Goal: Register for event/course

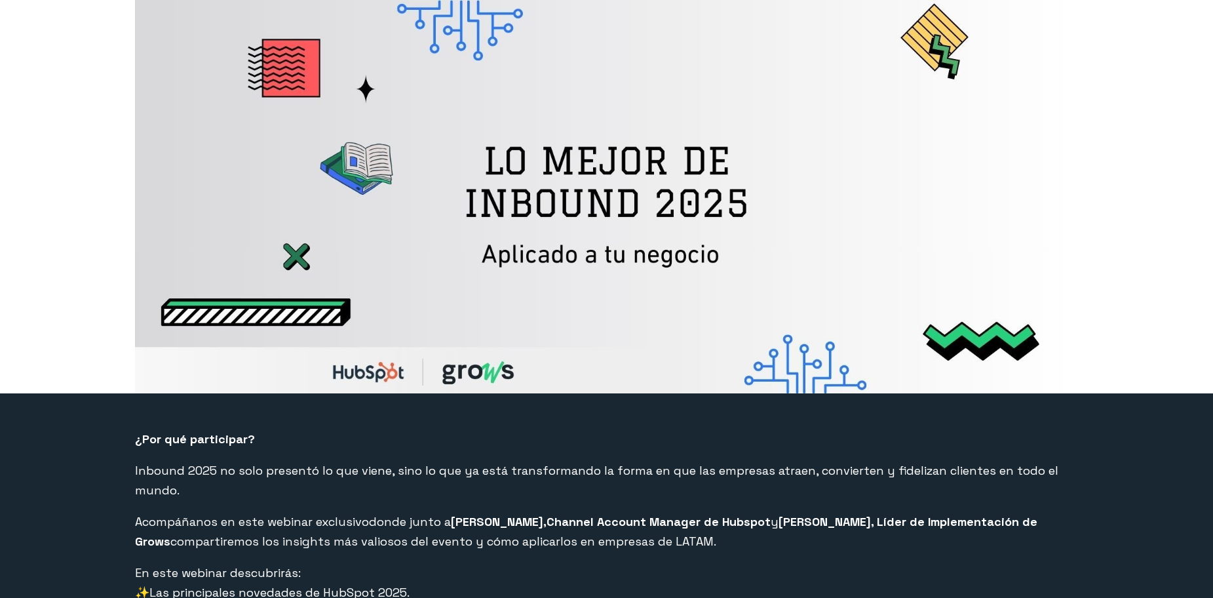
select select "CO"
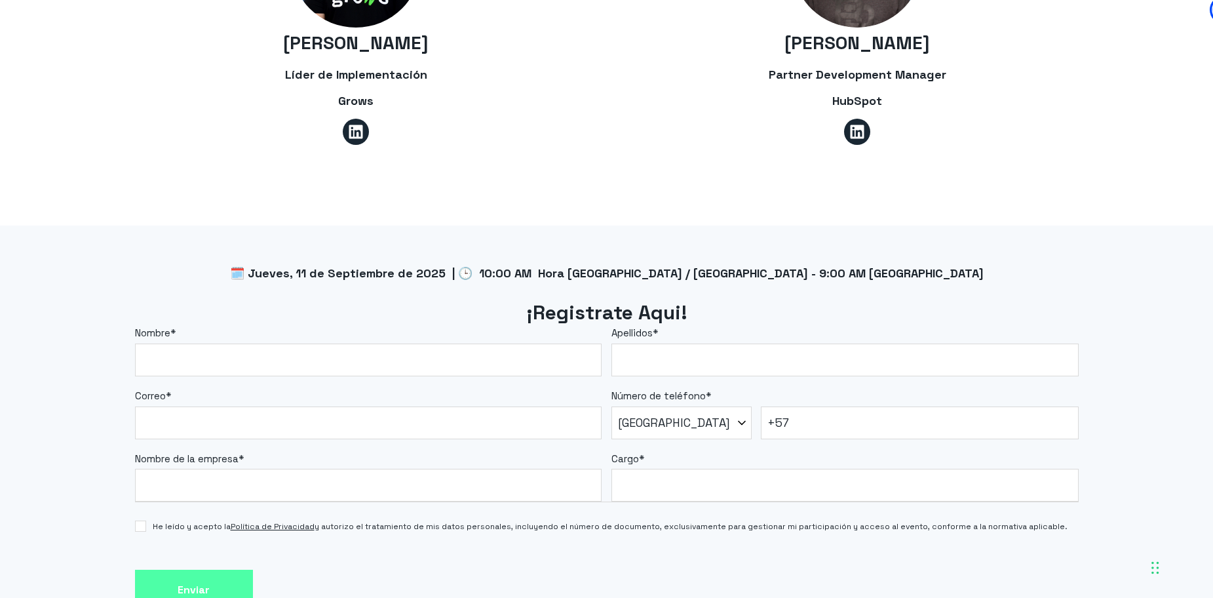
scroll to position [983, 0]
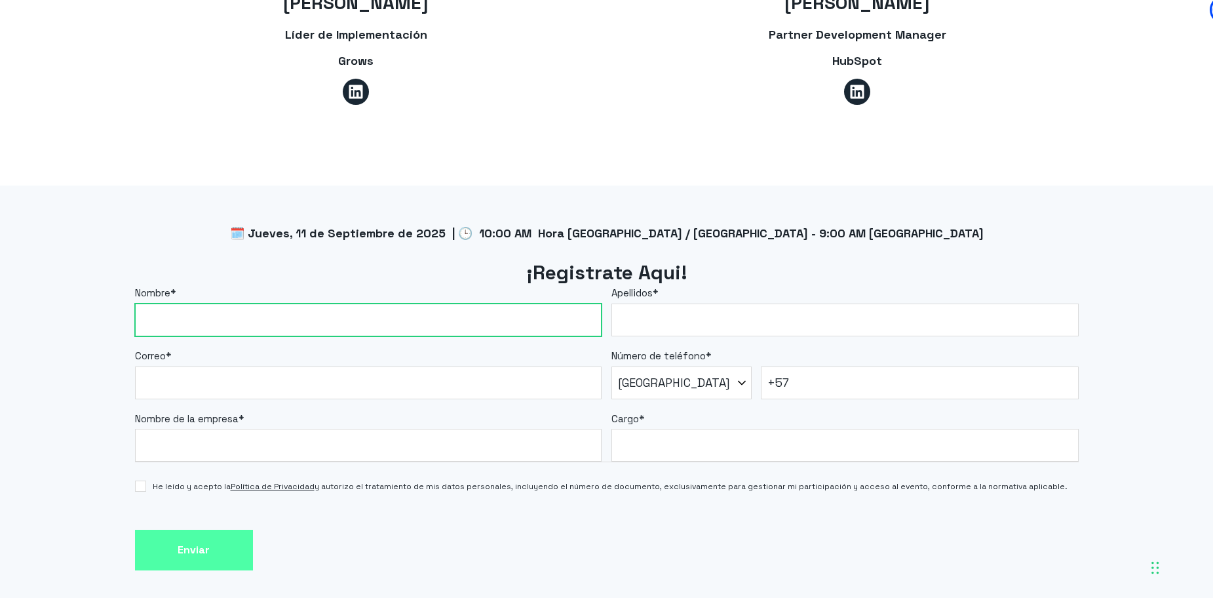
click at [250, 303] on input "Nombre *" at bounding box center [368, 319] width 467 height 33
type input "[PERSON_NAME]"
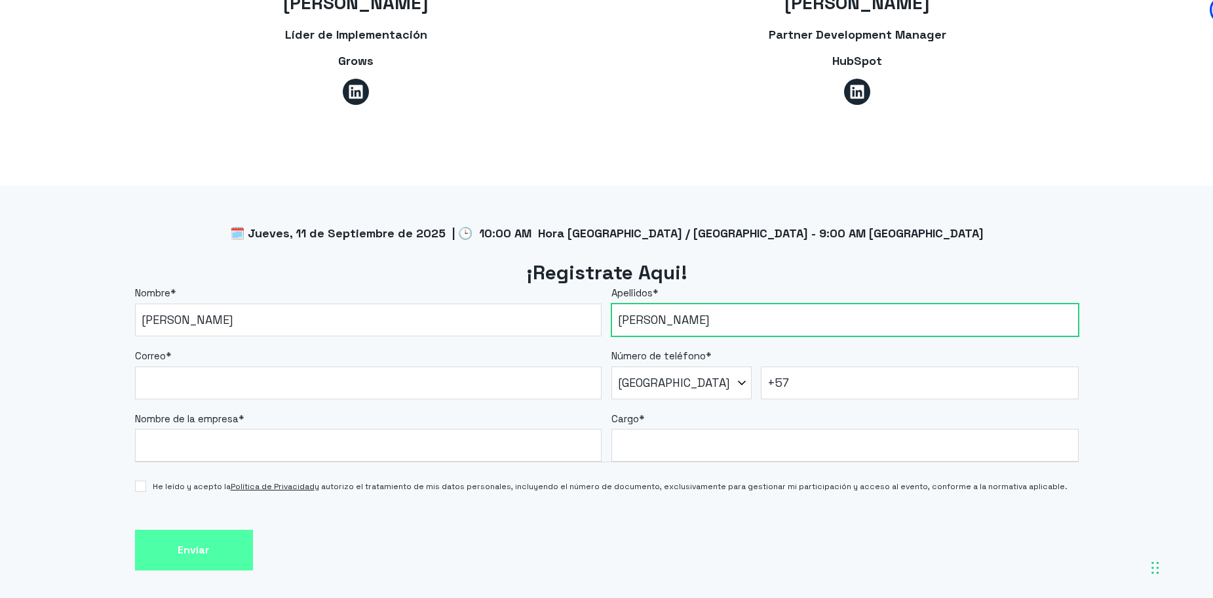
type input "[PERSON_NAME]"
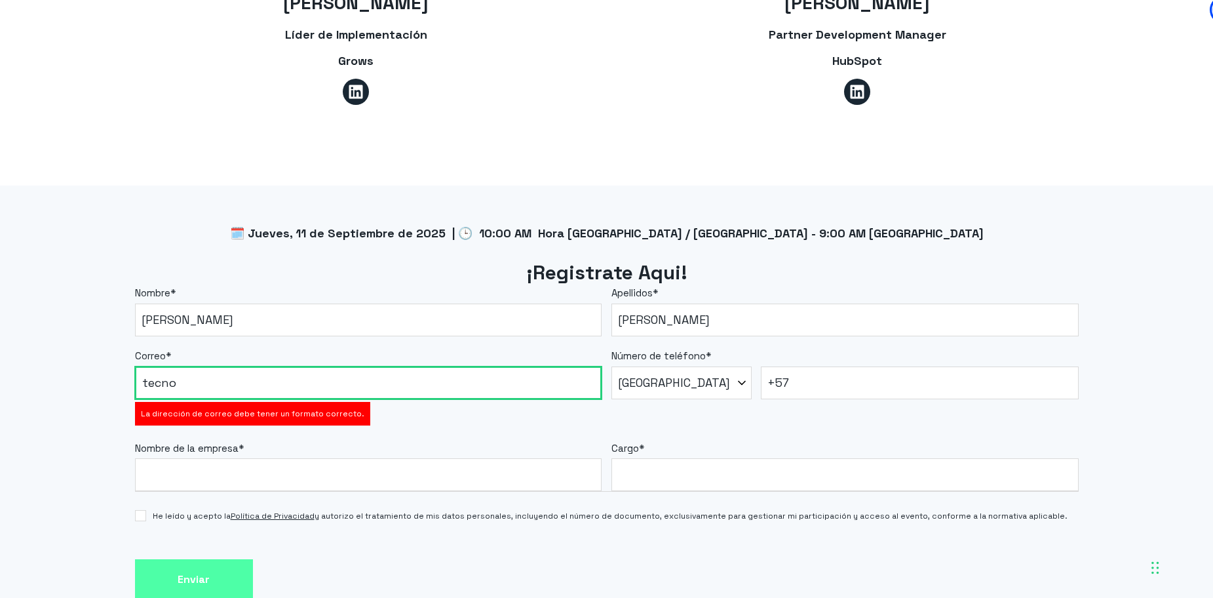
click at [216, 366] on input "tecno" at bounding box center [368, 382] width 467 height 33
type input "tecnologia@sunnyapp.com"
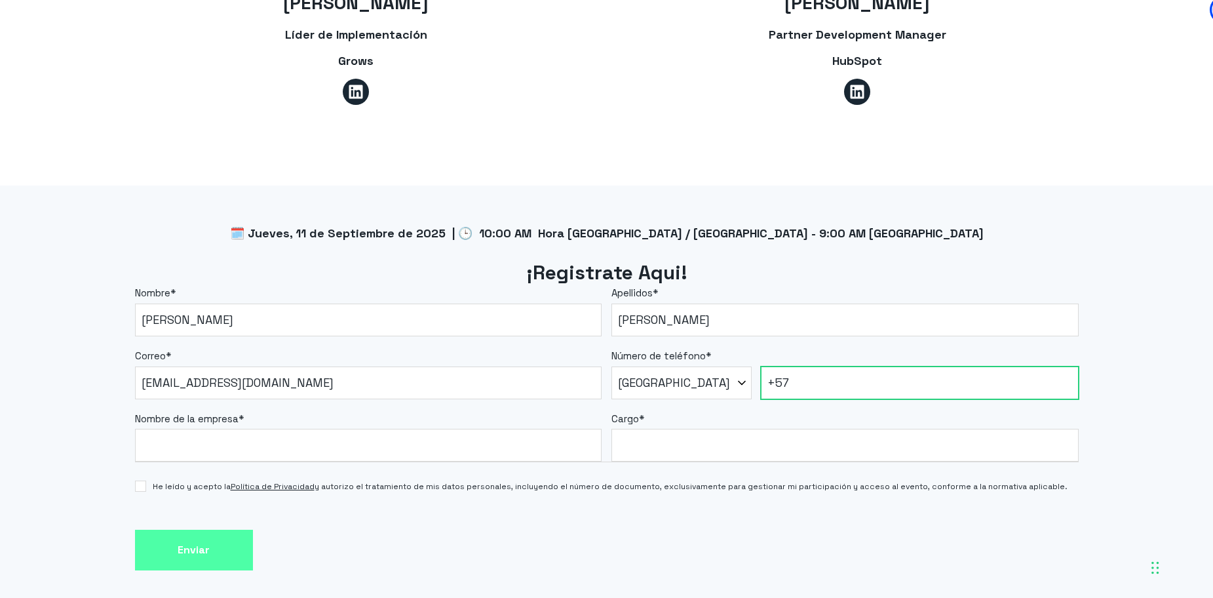
click at [812, 366] on input "+57" at bounding box center [920, 382] width 318 height 33
type input "+57 3134541805"
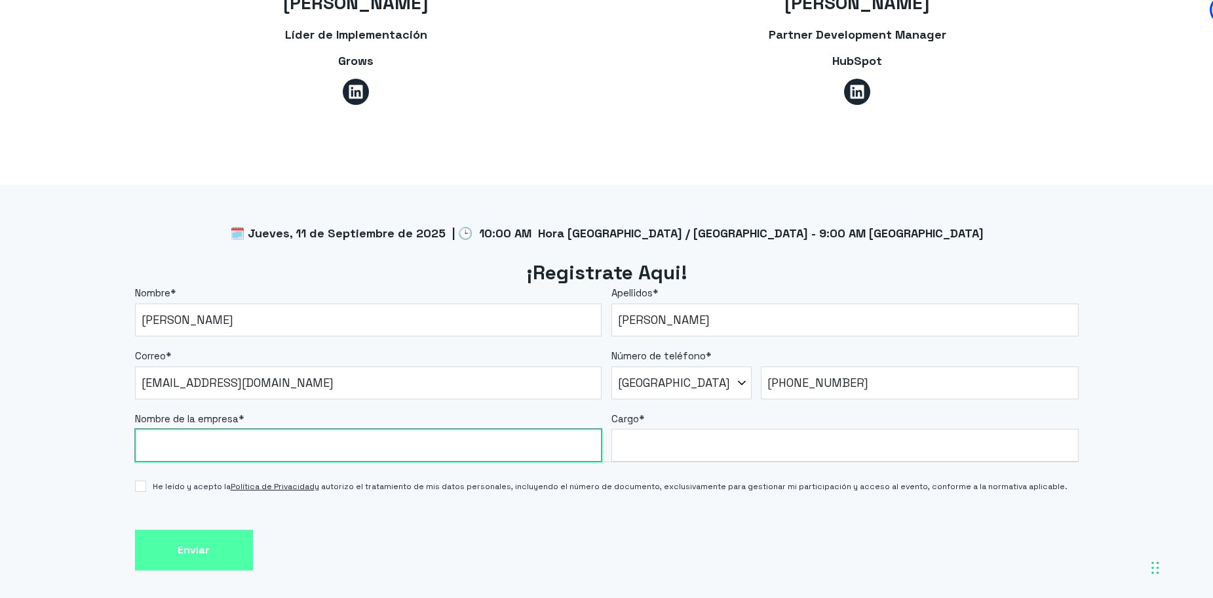
click at [259, 429] on input "Nombre de la empresa *" at bounding box center [368, 445] width 467 height 33
type input "Sunny App"
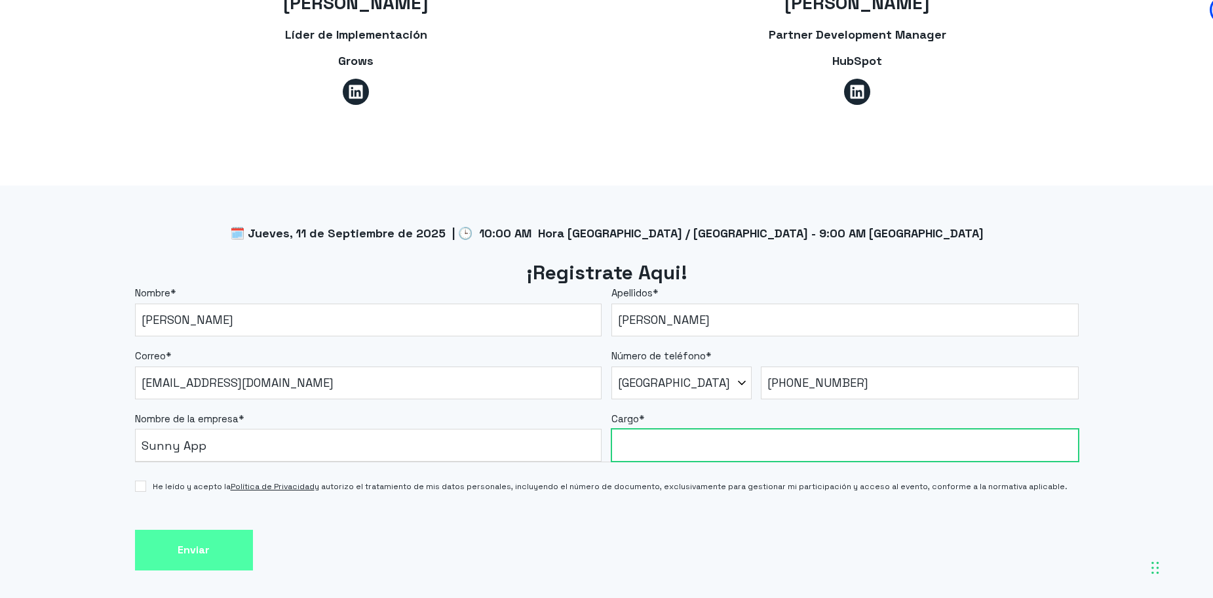
click at [669, 429] on input "Cargo *" at bounding box center [844, 445] width 467 height 33
type input "CIO"
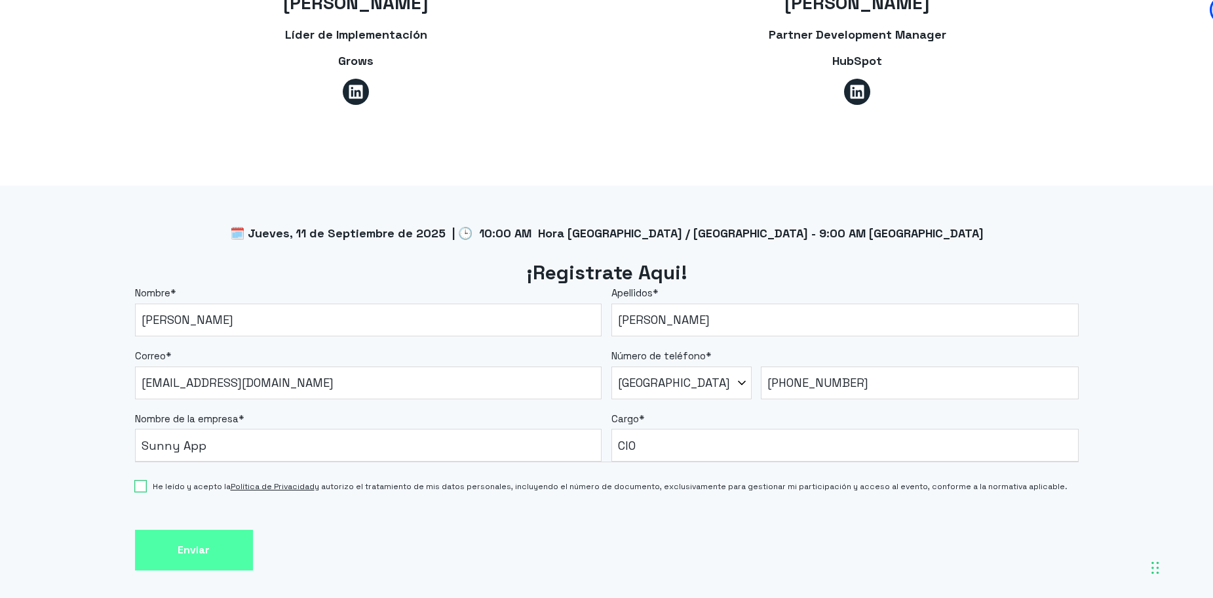
click at [140, 480] on input "He leído y acepto la Política de Privacidad y autorizo el tratamiento de mis da…" at bounding box center [140, 485] width 11 height 11
checkbox input "true"
click at [372, 529] on div "Enviar" at bounding box center [607, 549] width 944 height 41
click at [219, 529] on input "Enviar" at bounding box center [194, 549] width 118 height 41
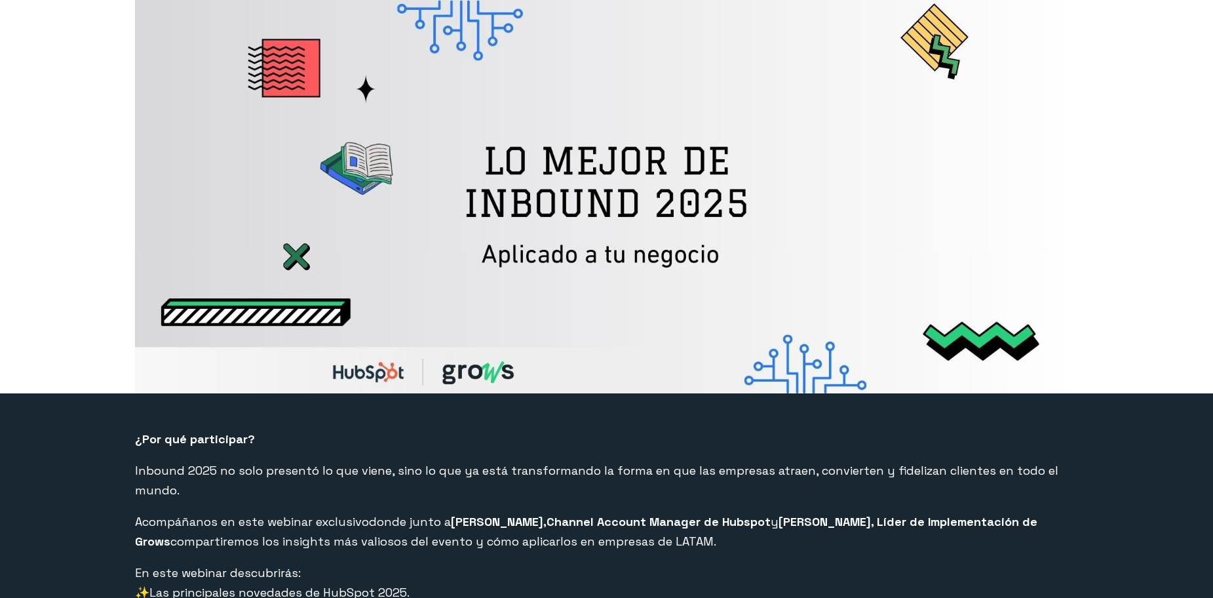
select select "CO"
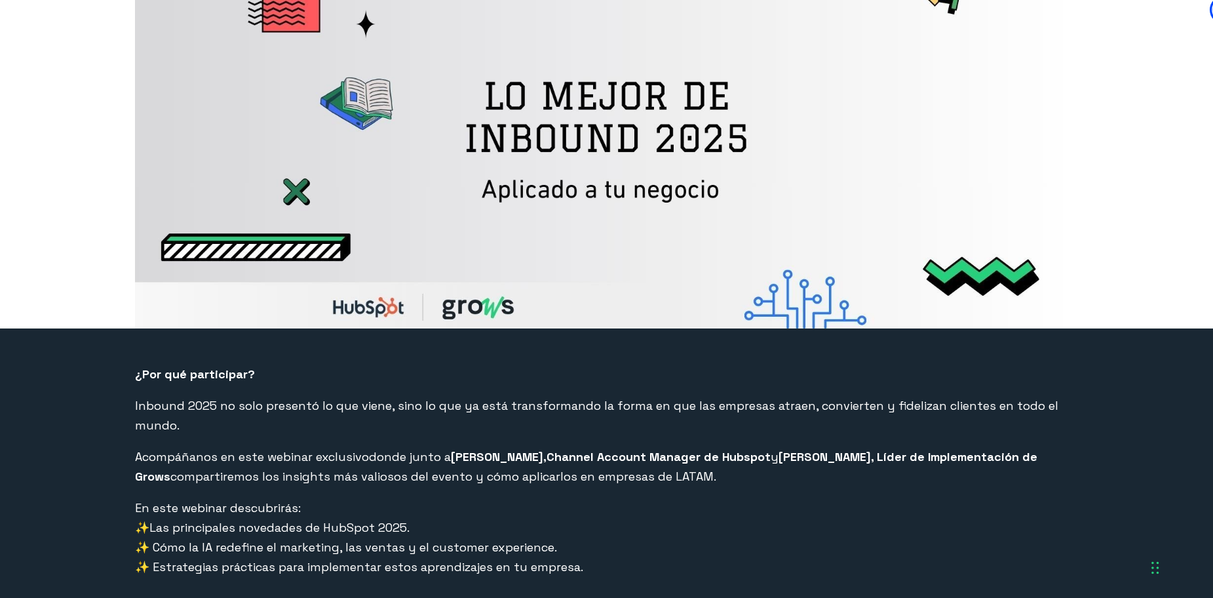
scroll to position [66, 0]
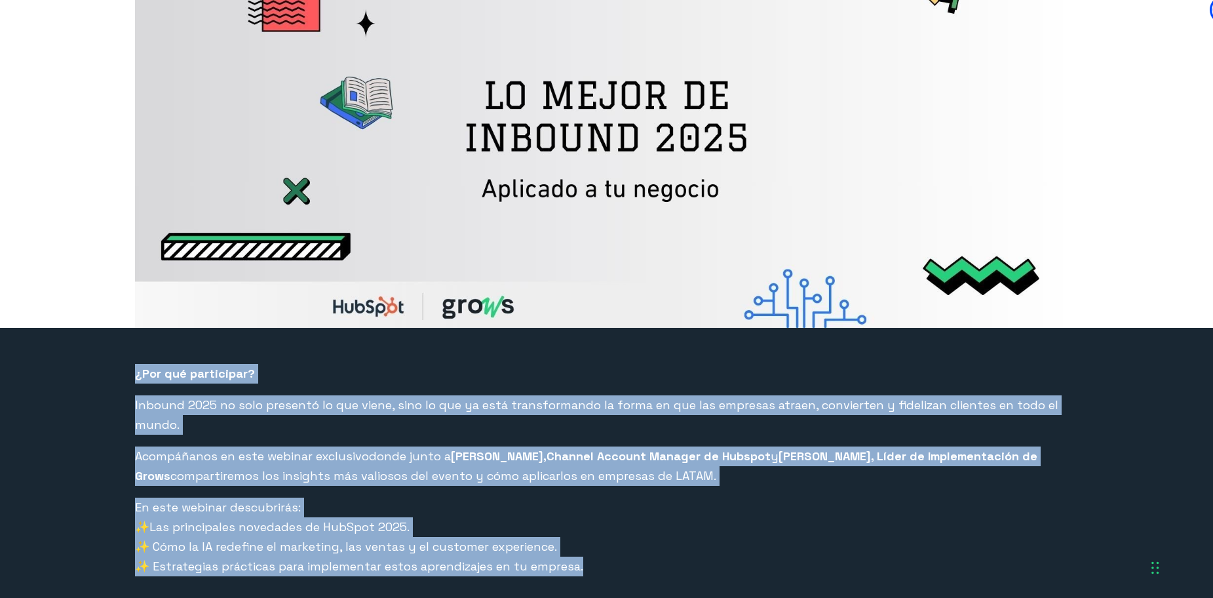
drag, startPoint x: 582, startPoint y: 547, endPoint x: 130, endPoint y: 370, distance: 485.5
click at [130, 370] on div "¿Por qué participar? Inbound 2025 no solo presentó lo que viene, sino lo que ya…" at bounding box center [606, 491] width 1213 height 326
copy span "¿Por qué participar? Inbound 2025 no solo presentó lo que viene, sino lo que ya…"
click at [538, 497] on p "En este webinar descubrirás: ✨ Las principales novedades de HubSpot 2025. ✨ Cóm…" at bounding box center [607, 536] width 944 height 79
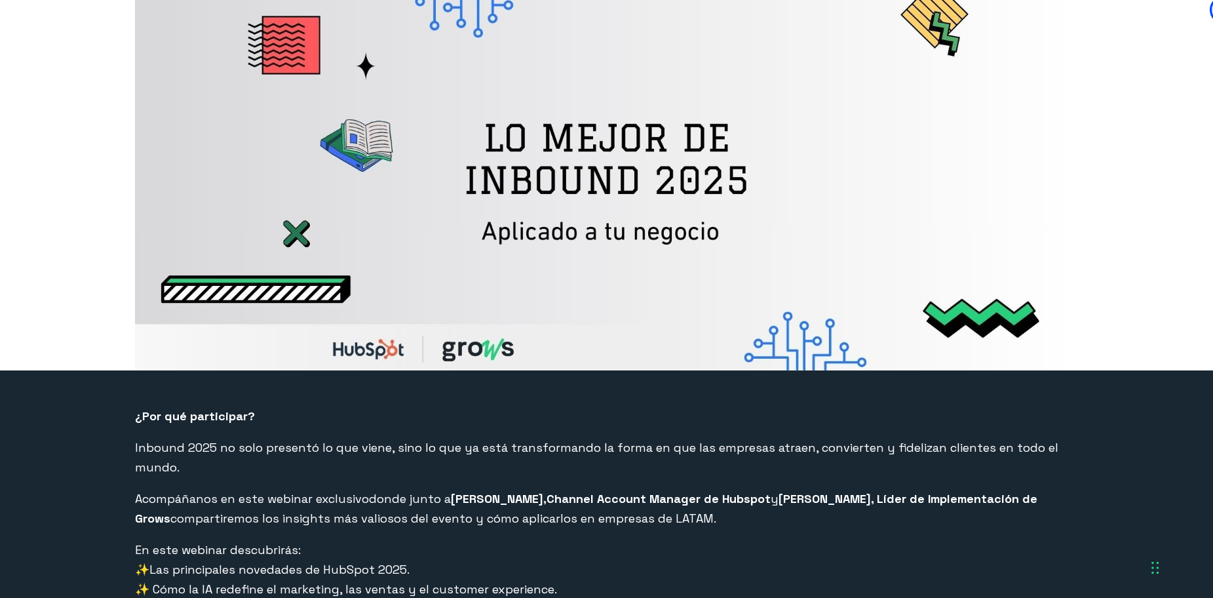
scroll to position [0, 0]
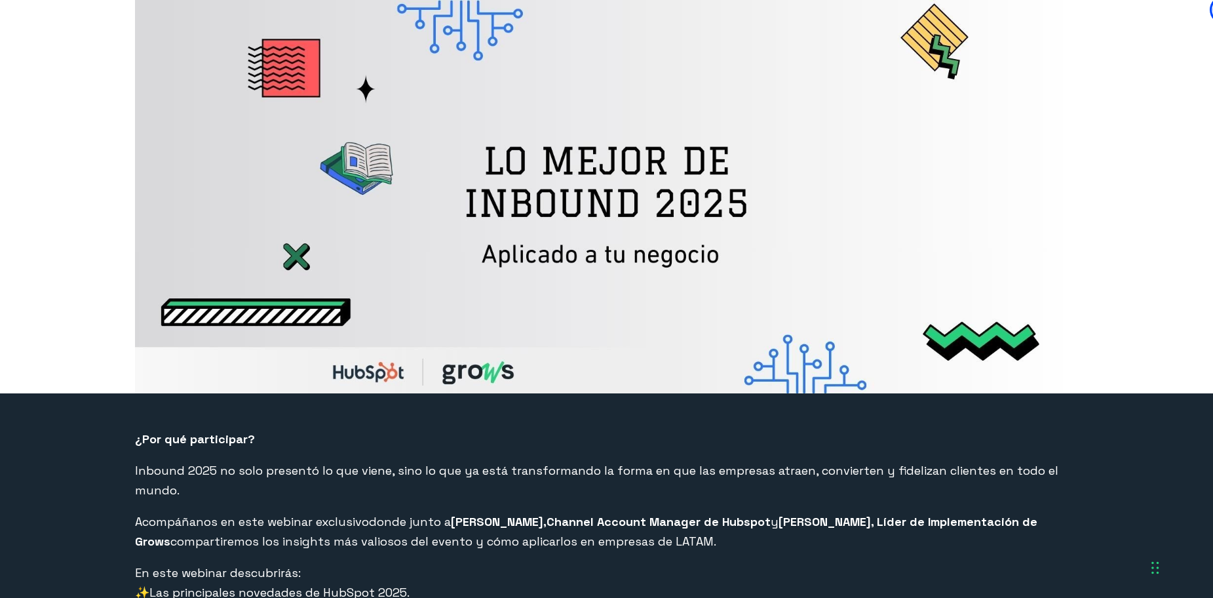
click at [598, 439] on p "¿Por qué participar?" at bounding box center [607, 439] width 944 height 20
